Goal: Information Seeking & Learning: Learn about a topic

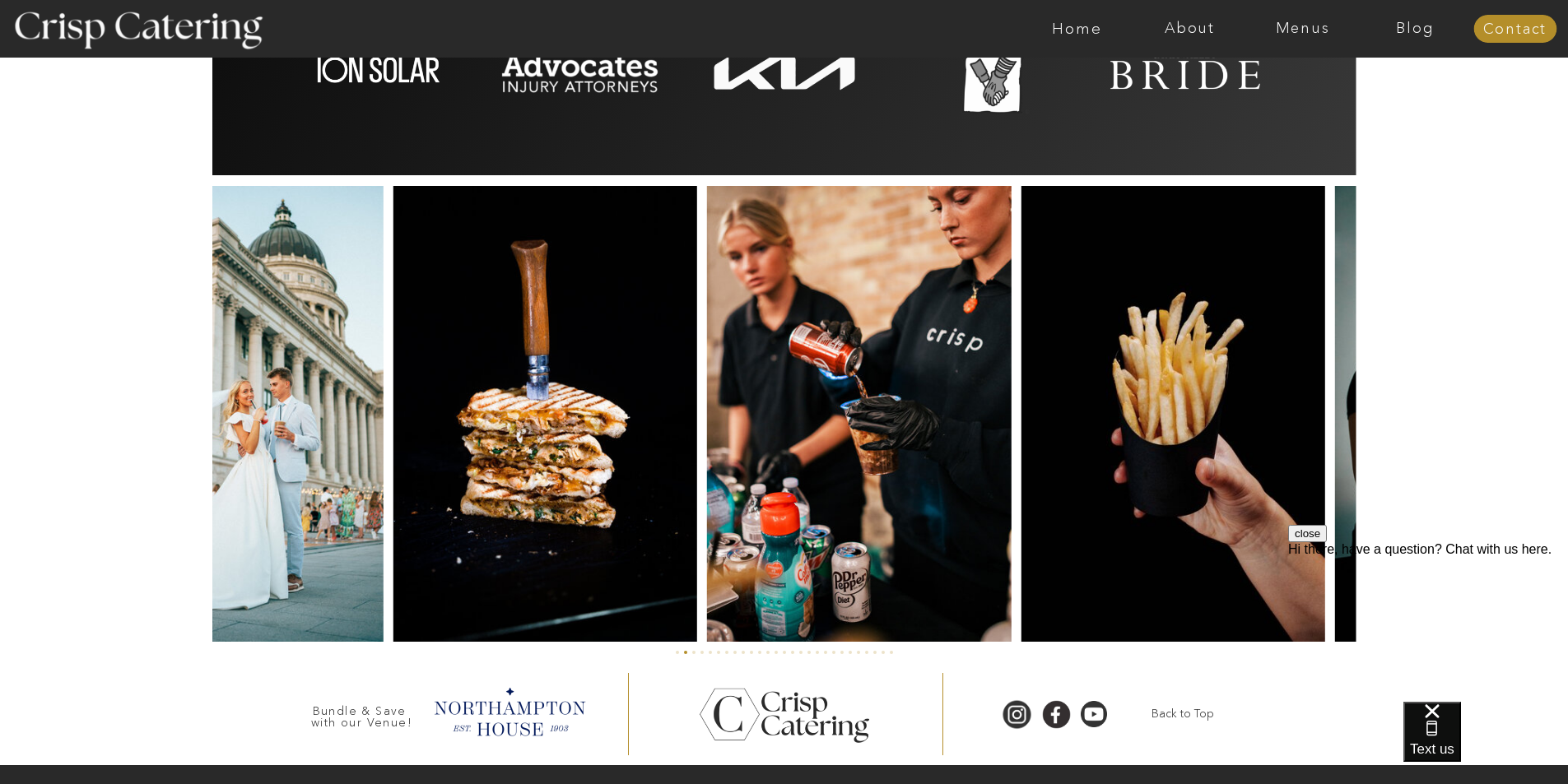
scroll to position [3757, 0]
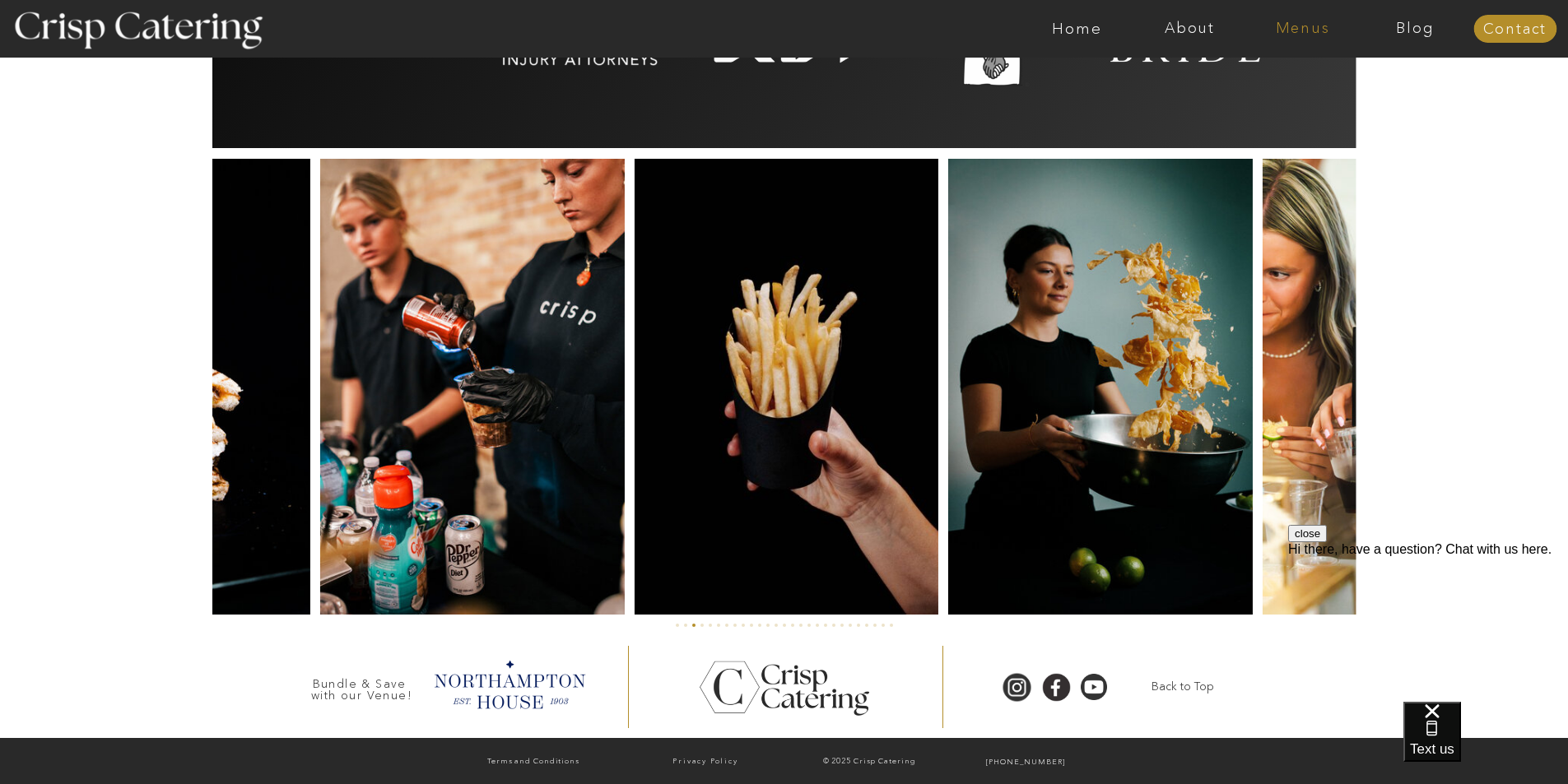
click at [1274, 27] on nav "Menus" at bounding box center [1303, 29] width 113 height 17
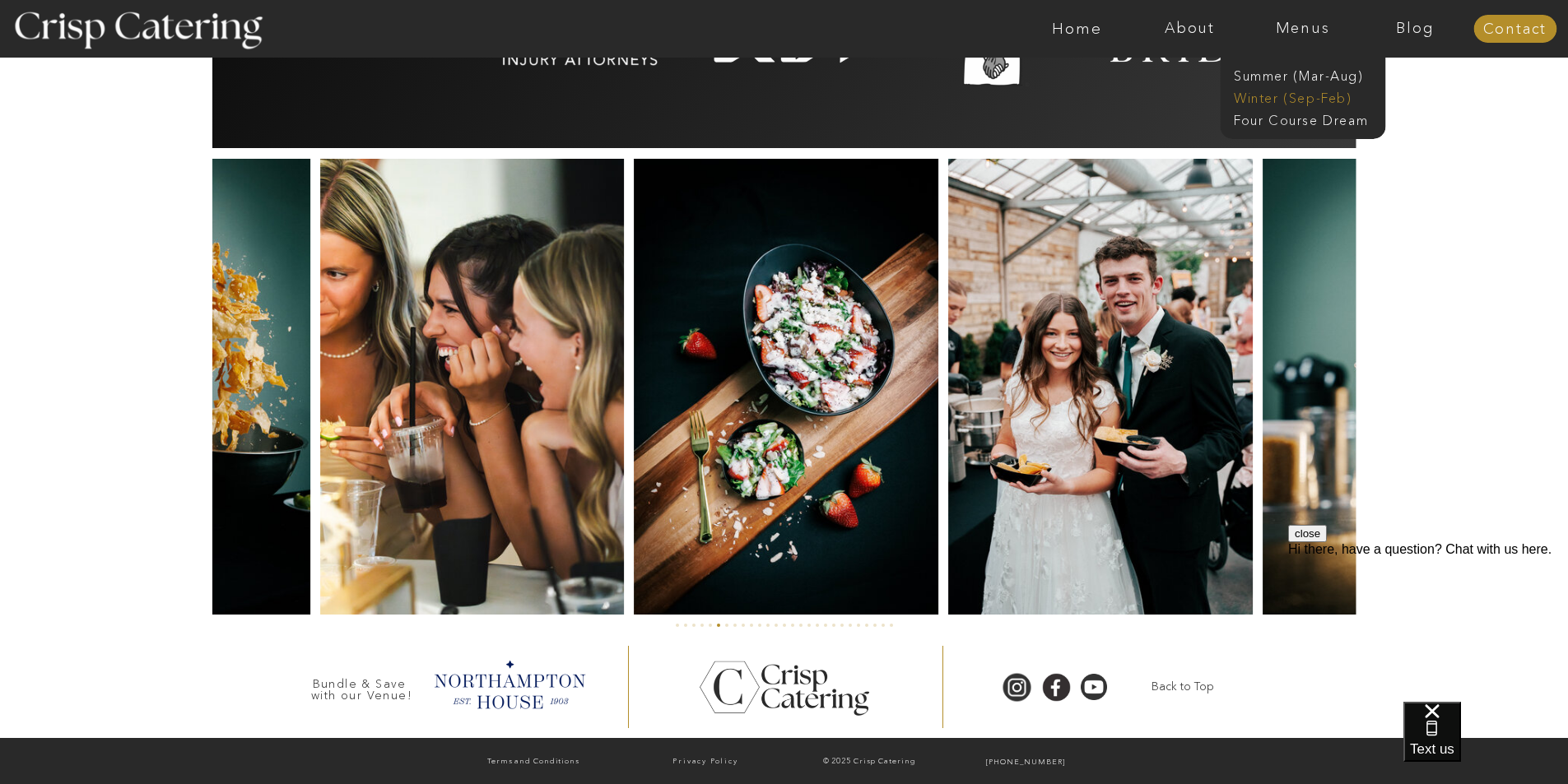
click at [1278, 94] on nav "Winter (Sep-Feb)" at bounding box center [1301, 96] width 135 height 16
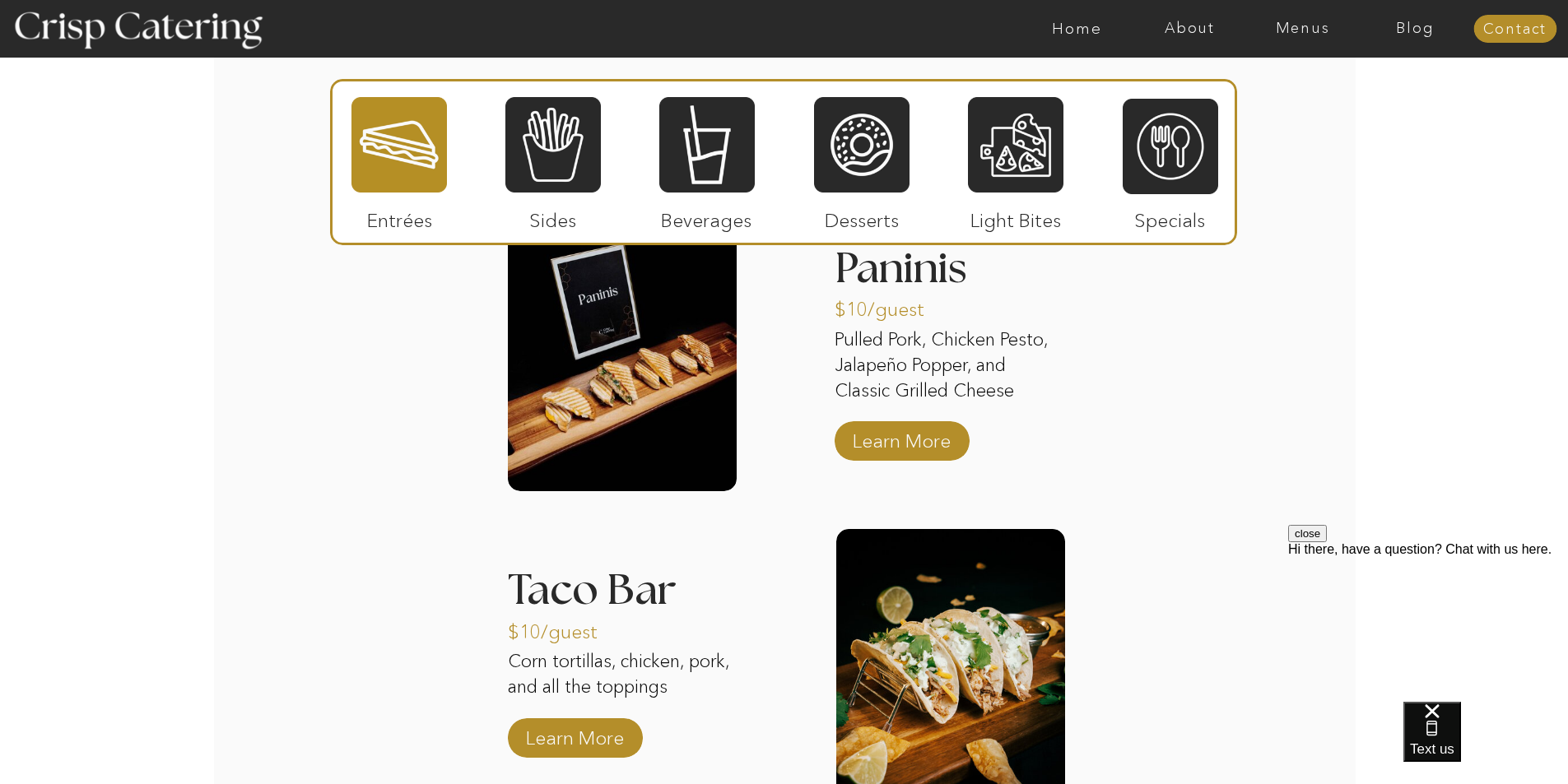
scroll to position [2081, 0]
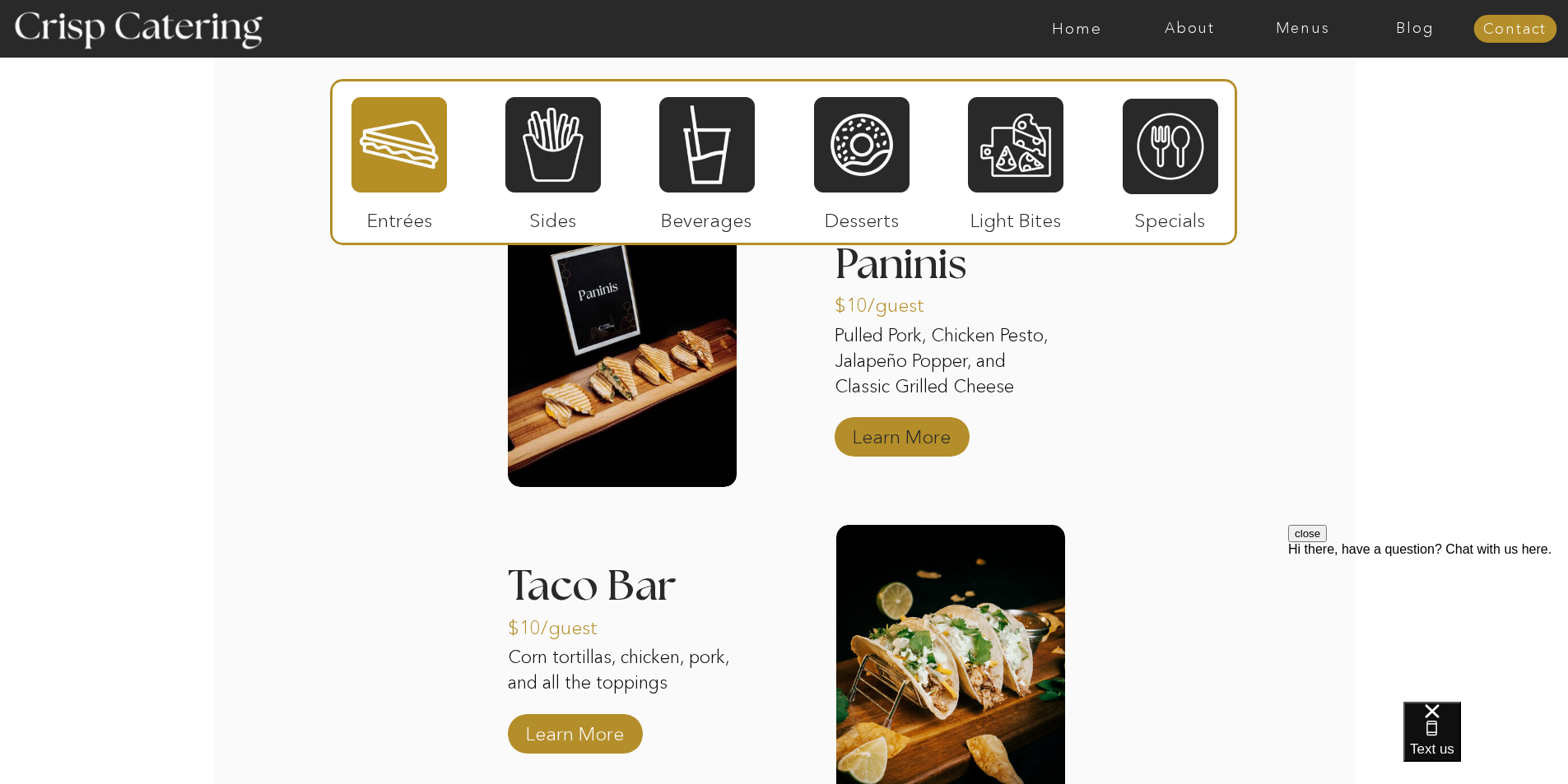
click at [939, 440] on p "Learn More" at bounding box center [902, 433] width 109 height 48
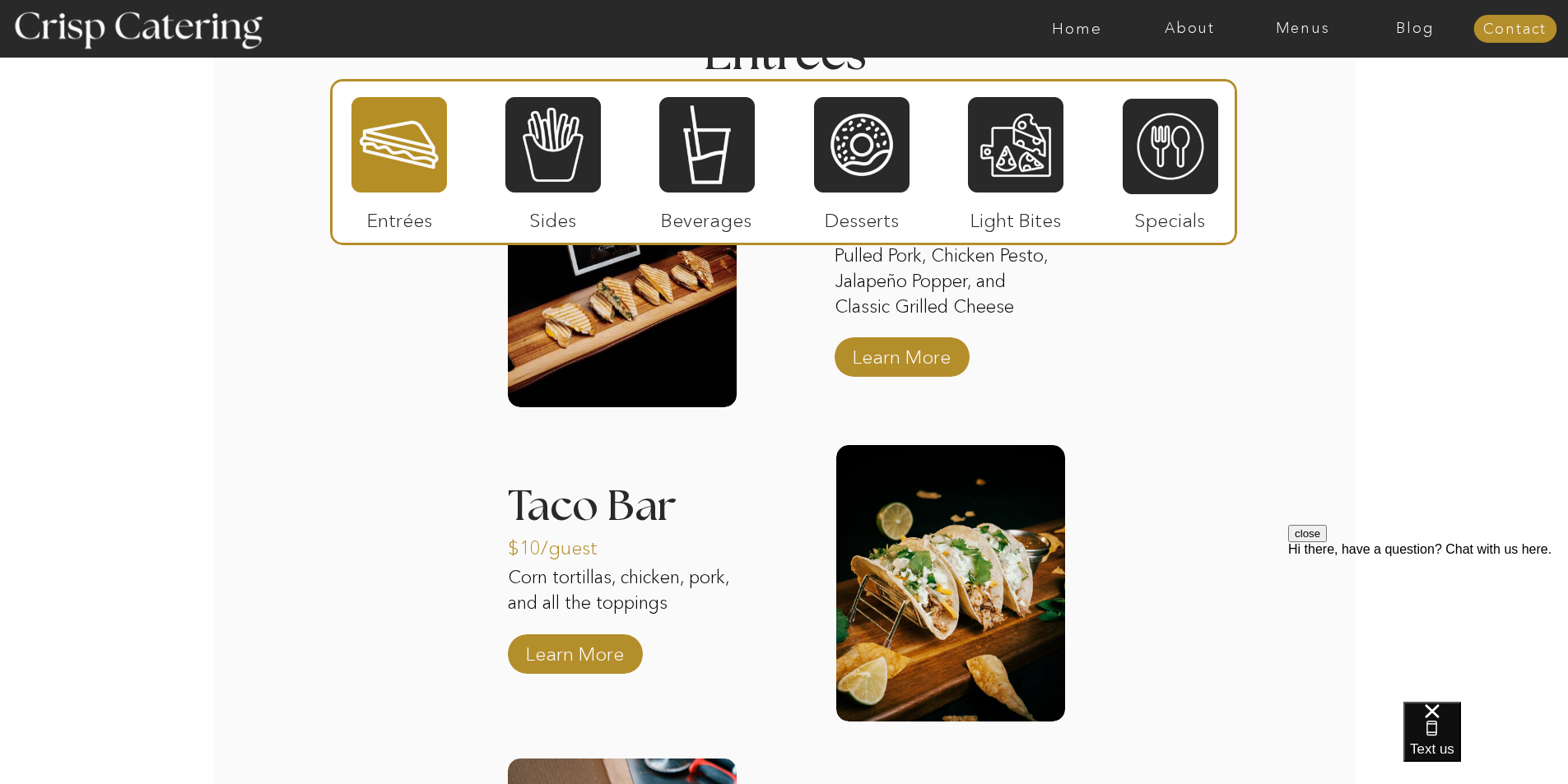
scroll to position [2164, 0]
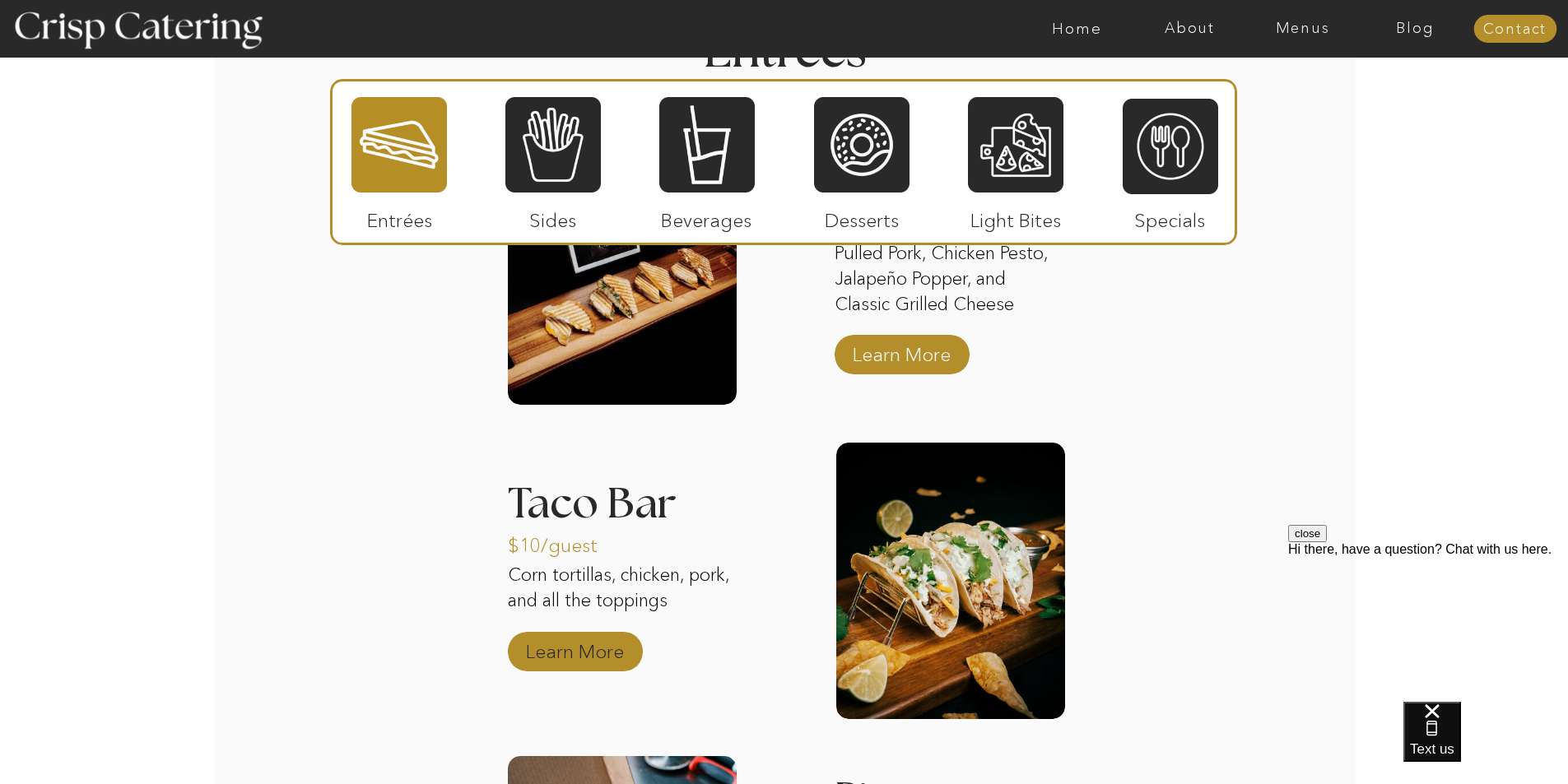
click at [602, 657] on p "Learn More" at bounding box center [575, 647] width 109 height 48
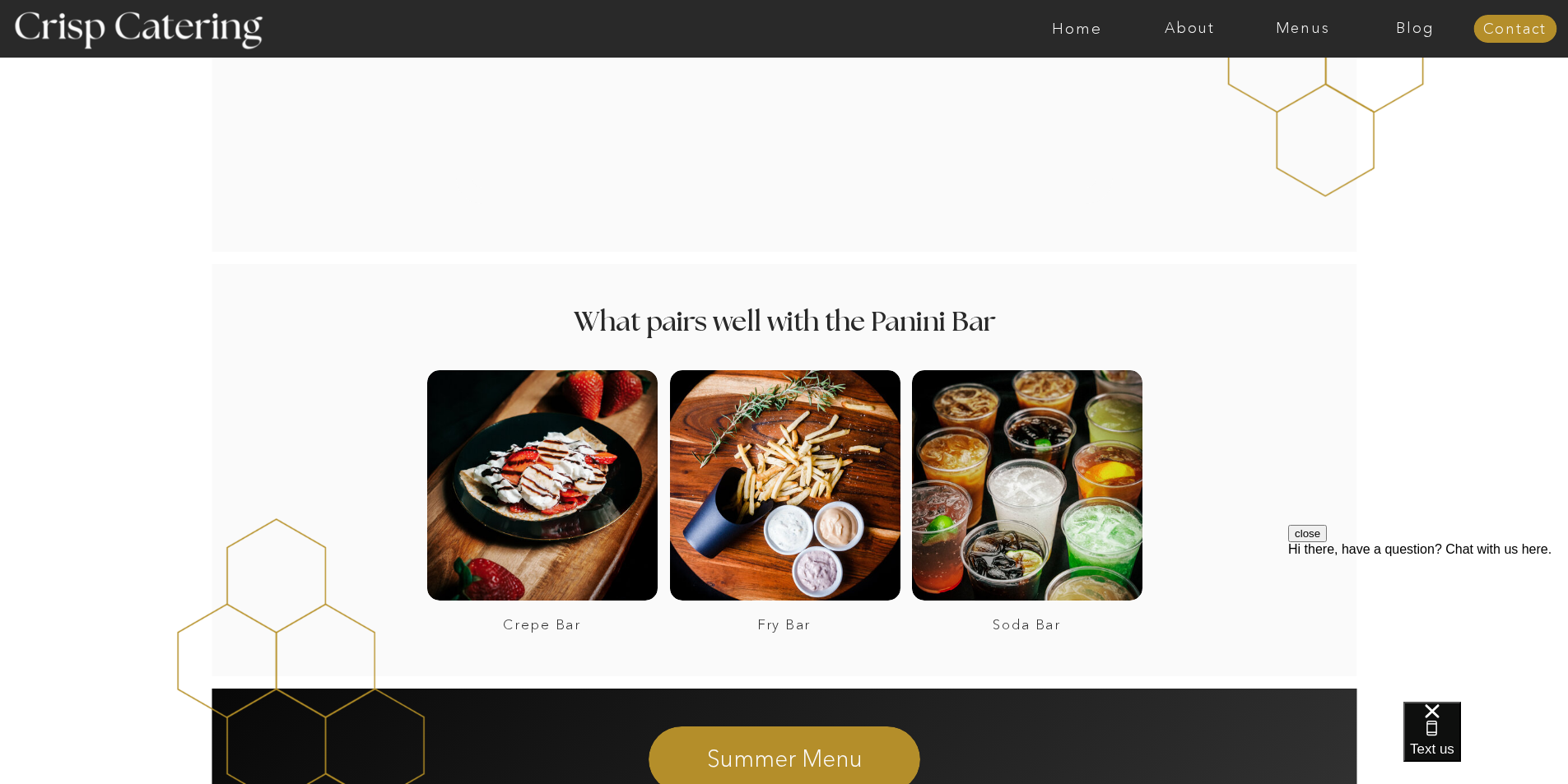
scroll to position [1974, 0]
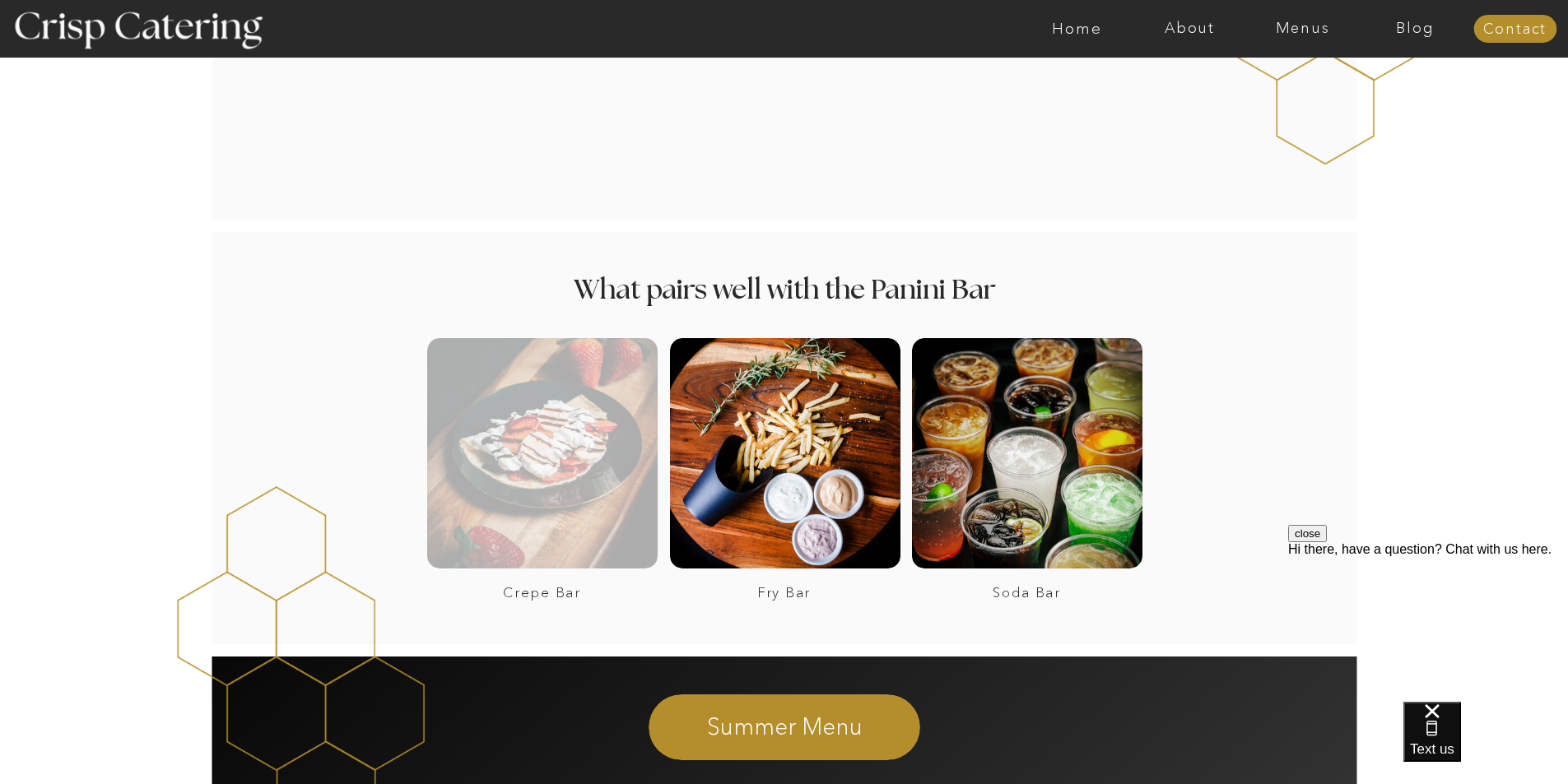
click at [565, 441] on div at bounding box center [541, 452] width 230 height 230
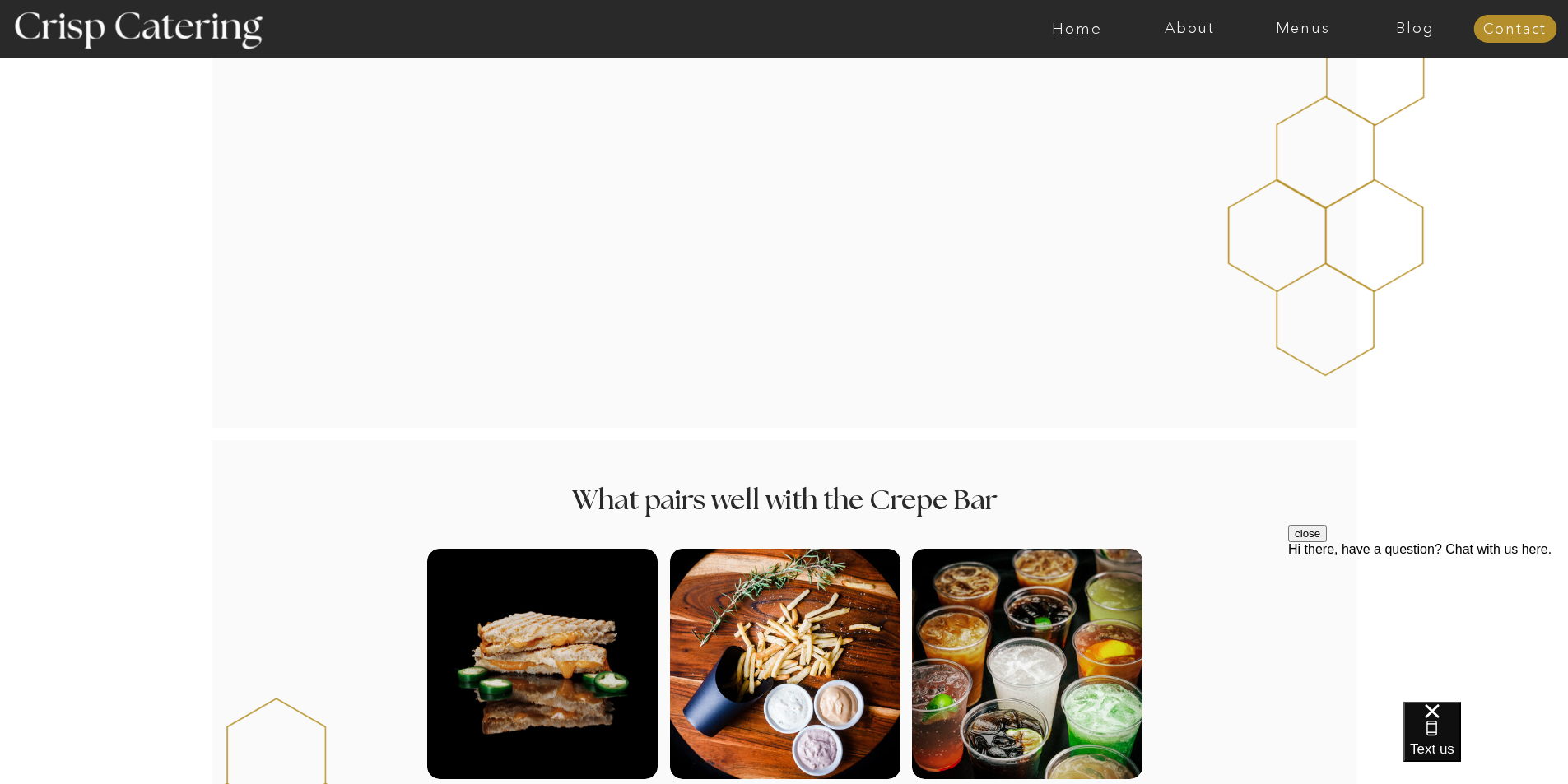
scroll to position [2056, 0]
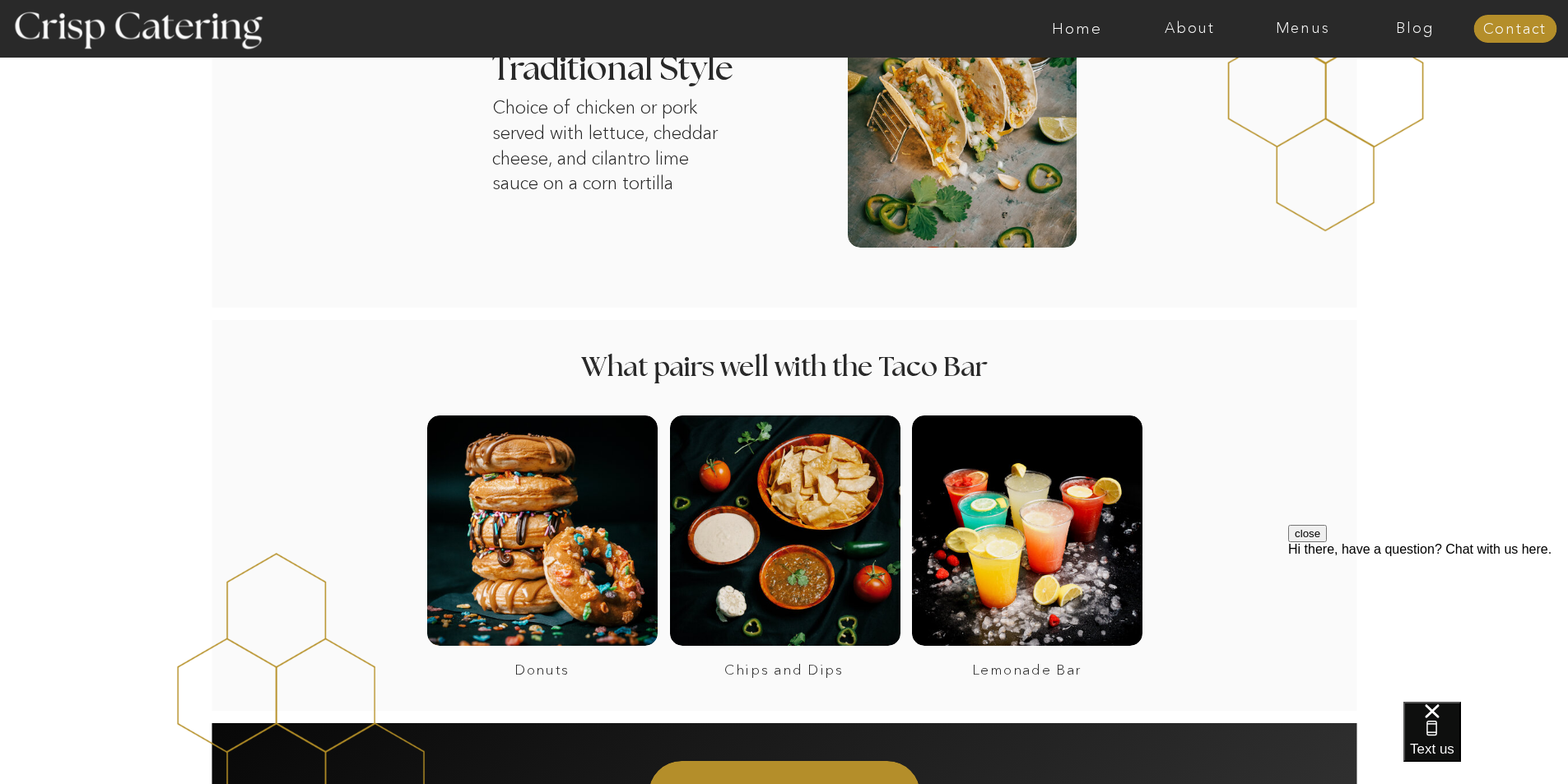
scroll to position [987, 0]
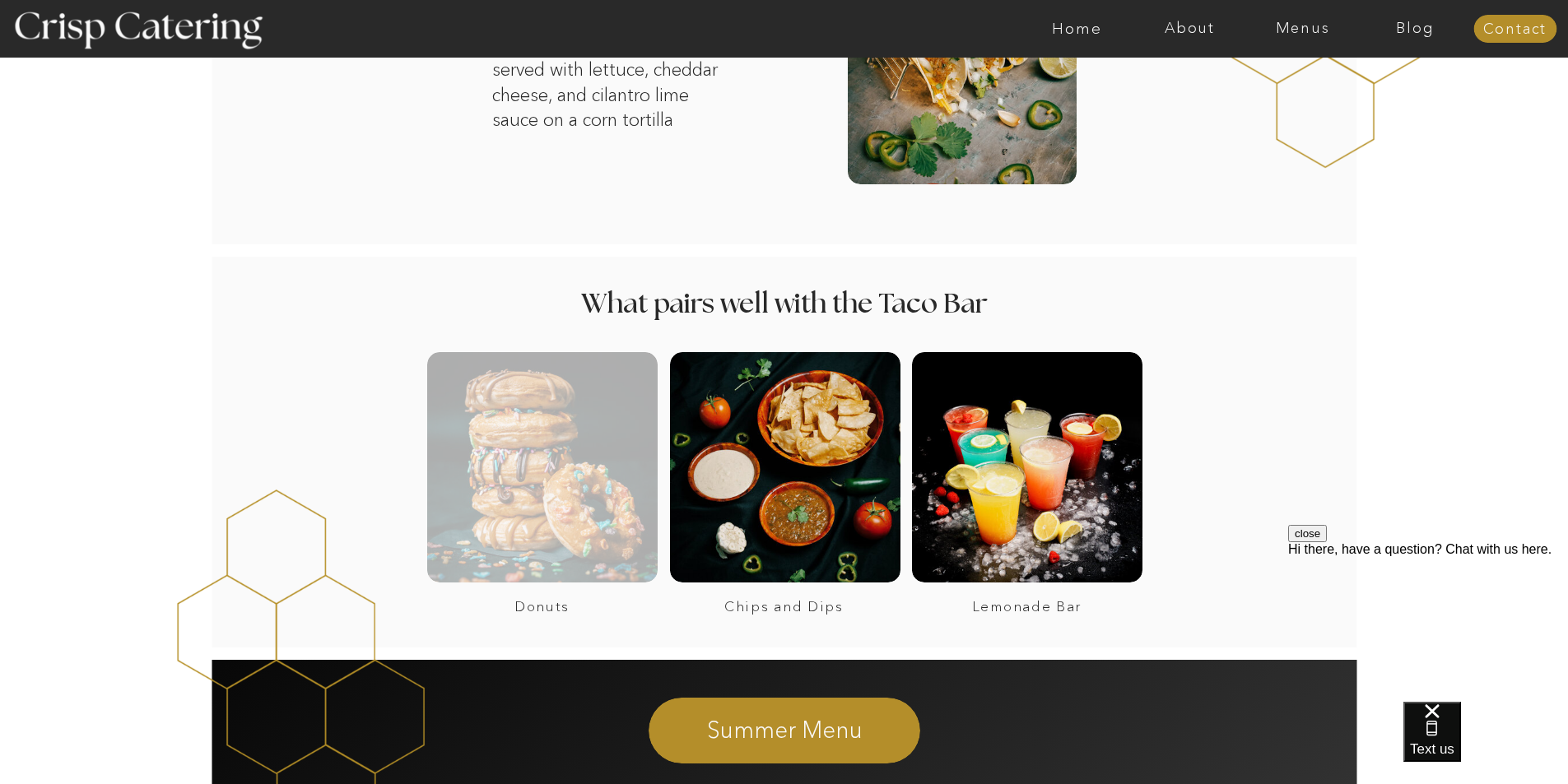
click at [572, 496] on div at bounding box center [541, 466] width 230 height 230
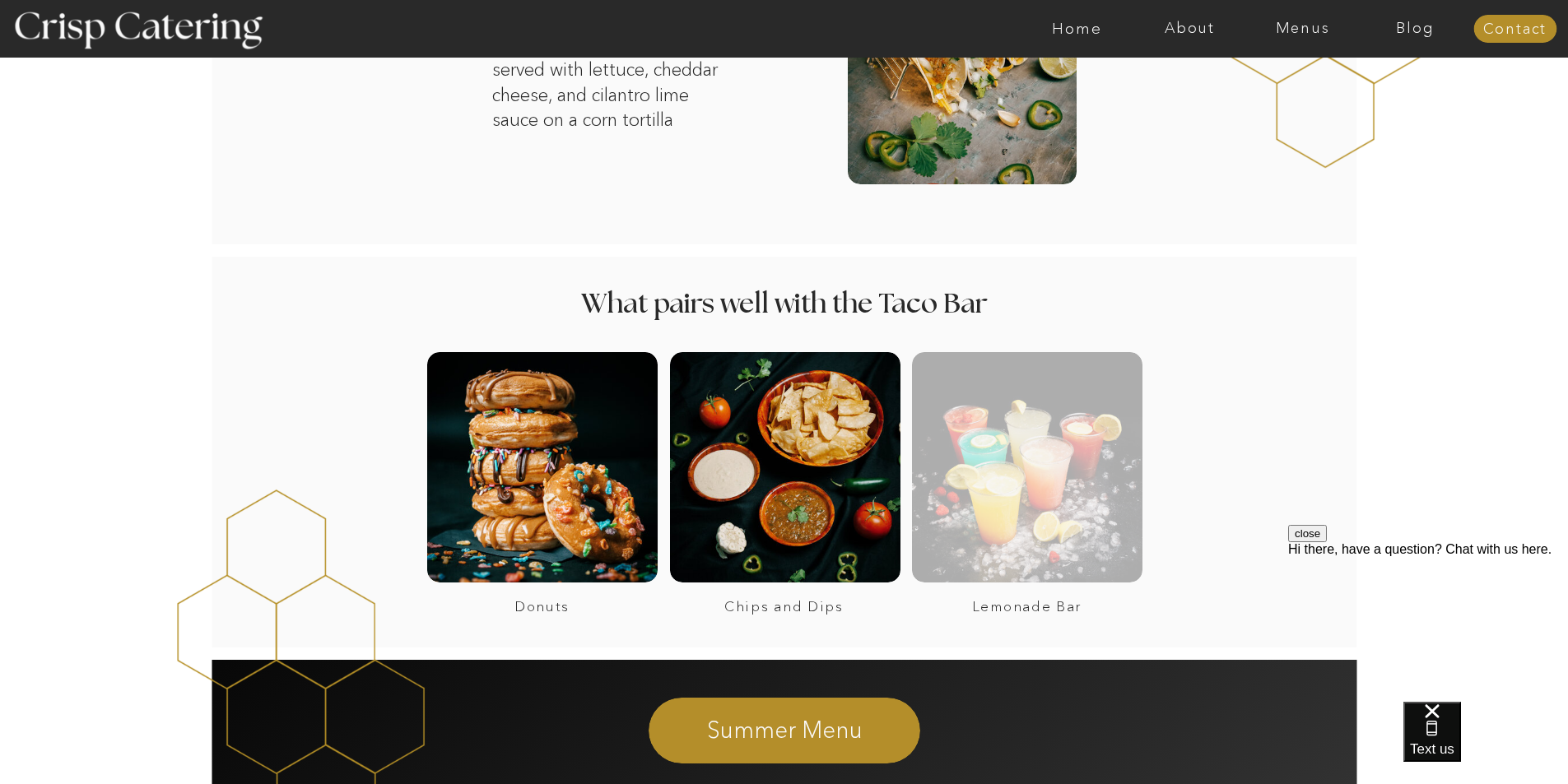
click at [1075, 513] on div at bounding box center [1027, 466] width 230 height 230
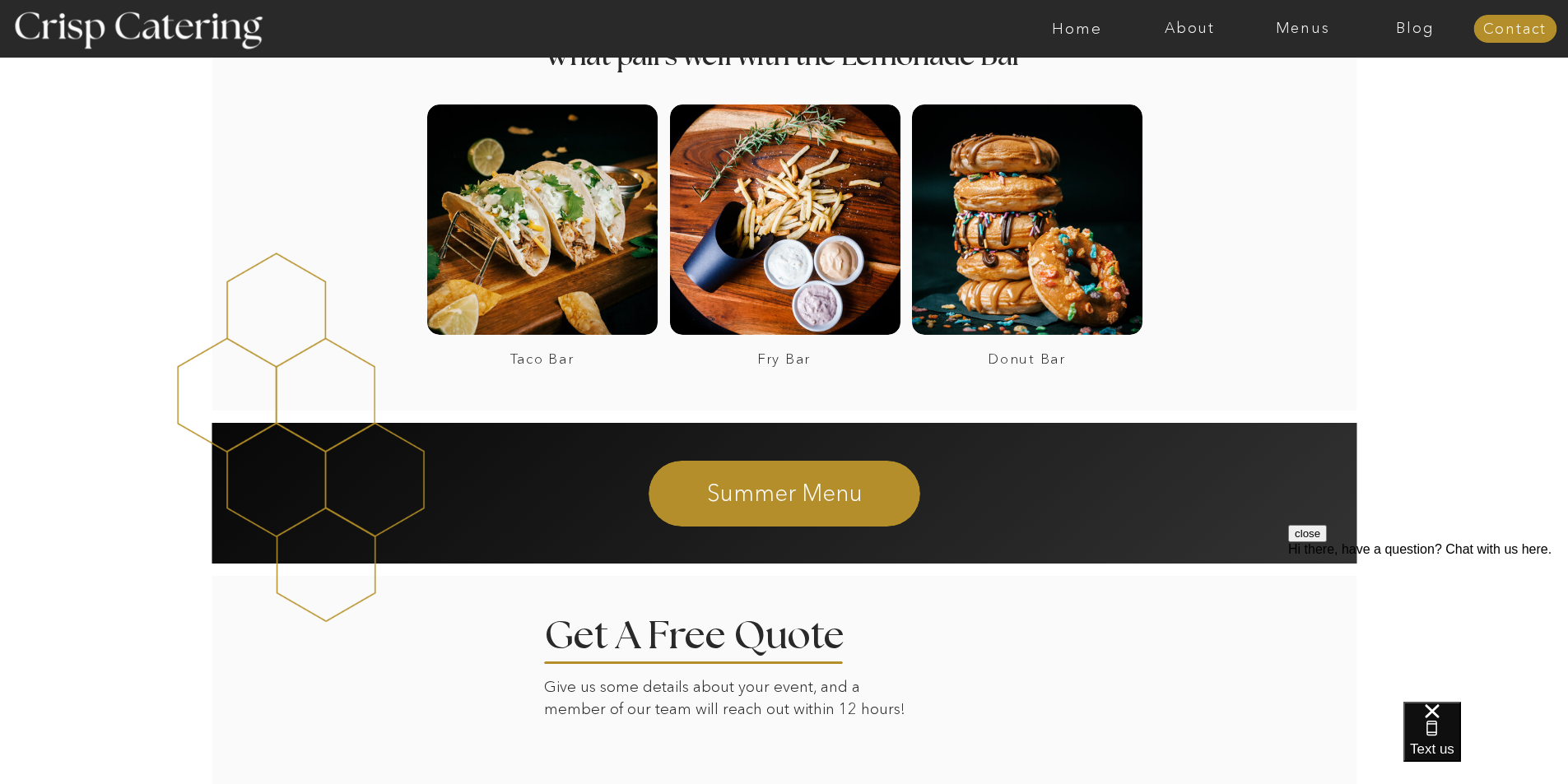
scroll to position [3044, 0]
